Goal: Find specific page/section: Find specific page/section

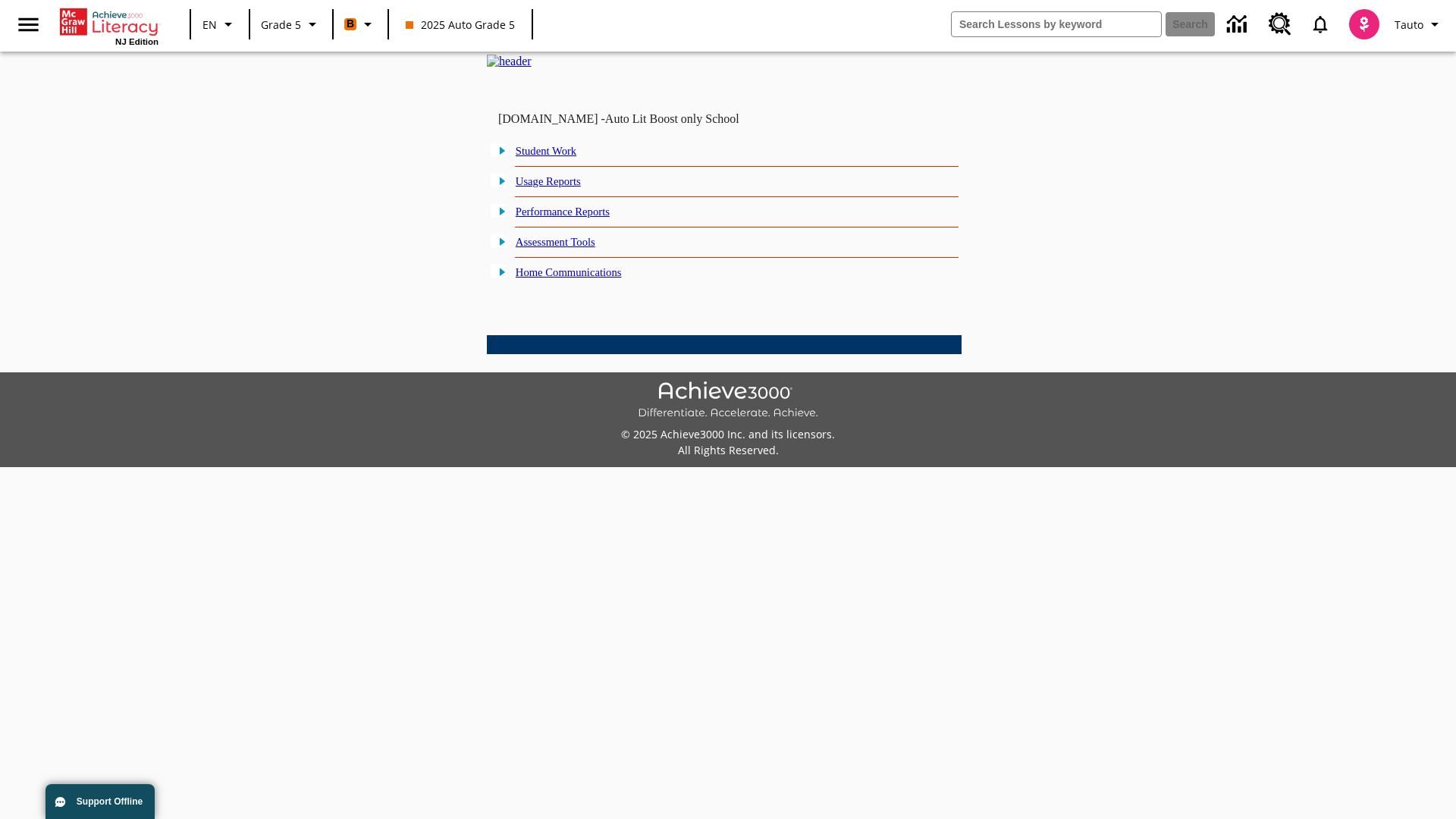
click at [558, 157] on link "Student Work" at bounding box center [546, 150] width 60 height 12
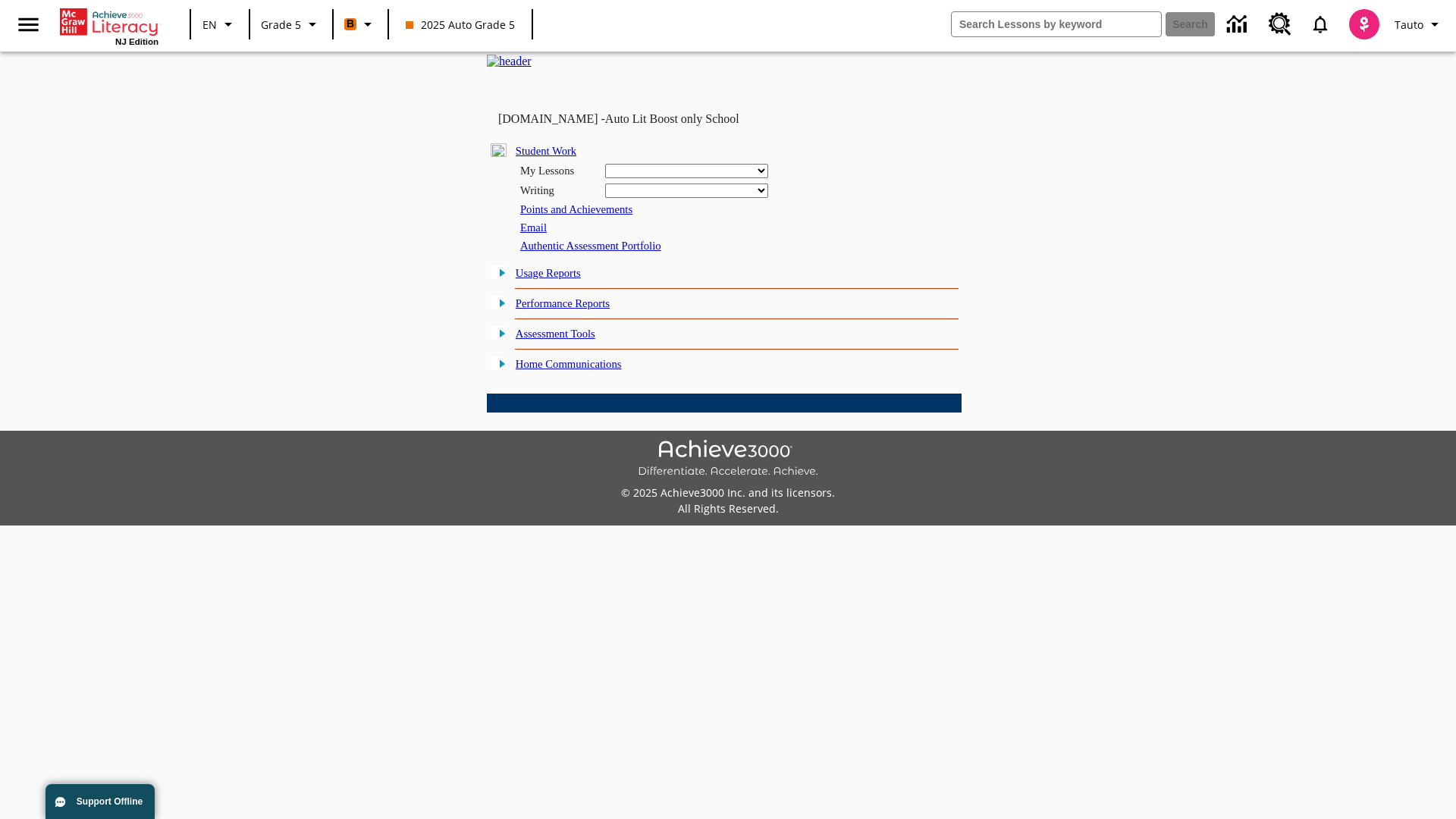
select select "/options/reports/?report_id=12&atype=4&section=2"
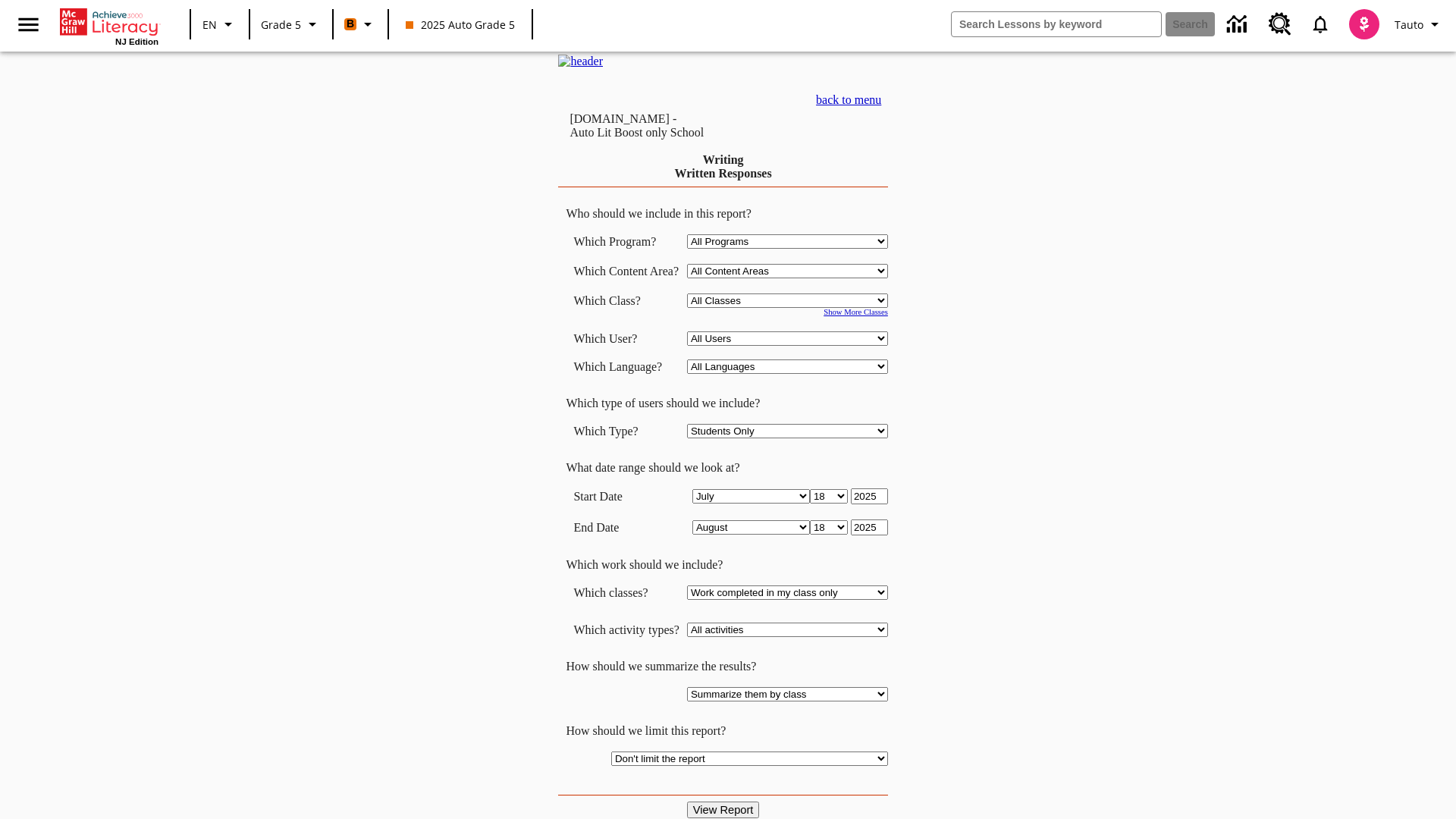
select select "11133131"
